Goal: Task Accomplishment & Management: Manage account settings

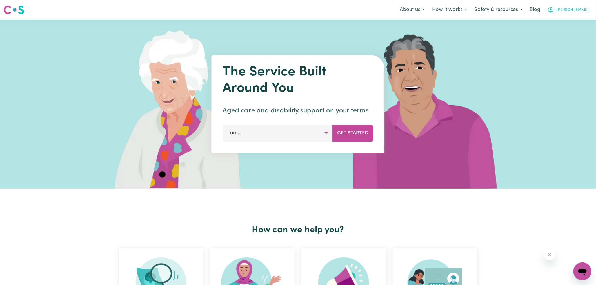
click at [563, 9] on button "Yvonne" at bounding box center [568, 10] width 49 height 12
click at [571, 18] on link "Admin Dashboard" at bounding box center [570, 22] width 45 height 11
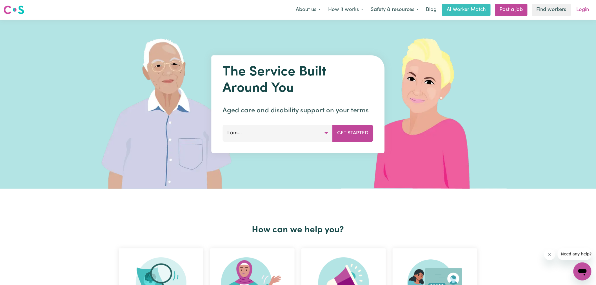
click at [587, 7] on link "Login" at bounding box center [582, 10] width 19 height 12
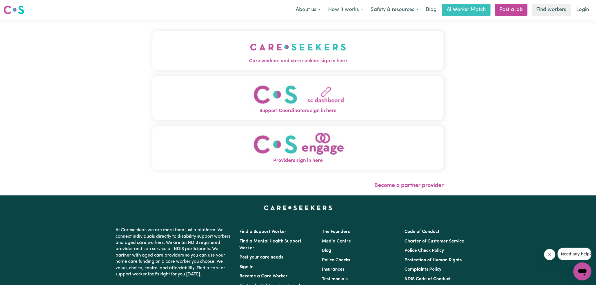
click at [364, 63] on span "Care workers and care seekers sign in here" at bounding box center [297, 60] width 291 height 7
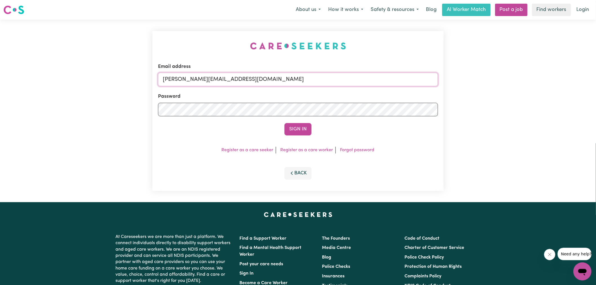
click at [272, 84] on input "[PERSON_NAME][EMAIL_ADDRESS][DOMAIN_NAME]" at bounding box center [298, 80] width 280 height 14
click at [180, 19] on nav "Menu About us How it works Safety & resources Blog AI Worker Match Post a job F…" at bounding box center [298, 10] width 596 height 20
drag, startPoint x: 197, startPoint y: 80, endPoint x: 421, endPoint y: 99, distance: 224.8
click at [422, 102] on form "Email address [EMAIL_ADDRESS][DOMAIN_NAME] Password Sign In" at bounding box center [298, 99] width 280 height 72
paste input "[EMAIL_ADDRESS][DOMAIN_NAME]"
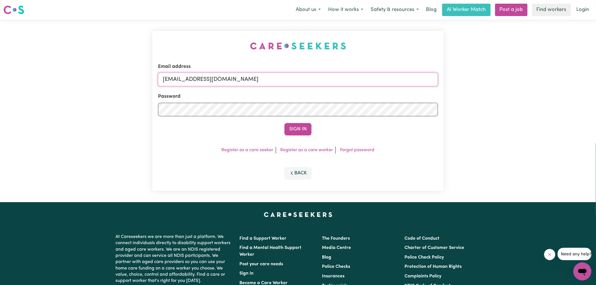
type input "[EMAIL_ADDRESS][DOMAIN_NAME]"
click at [201, 11] on div "Menu About us How it works Safety & resources Blog AI Worker Match Post a job F…" at bounding box center [298, 9] width 596 height 13
click at [302, 126] on button "Sign In" at bounding box center [298, 129] width 27 height 12
